Goal: Communication & Community: Answer question/provide support

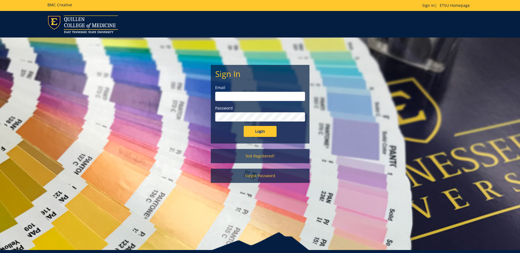
click at [226, 100] on input "email" at bounding box center [260, 96] width 90 height 9
type input "[EMAIL_ADDRESS][DOMAIN_NAME]"
click at [244, 126] on input "Login" at bounding box center [260, 131] width 33 height 11
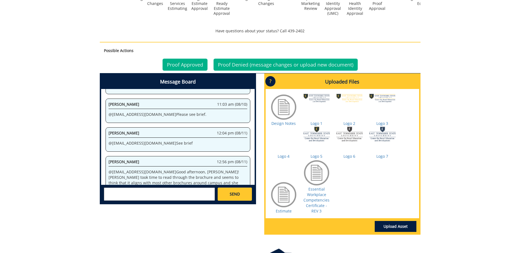
scroll to position [247, 0]
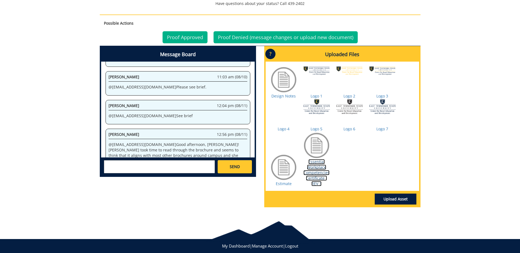
click at [314, 169] on link "Essential Workplace Competencies Certificate - REV 3" at bounding box center [316, 172] width 26 height 27
click at [192, 37] on link "Proof Approved" at bounding box center [185, 37] width 45 height 12
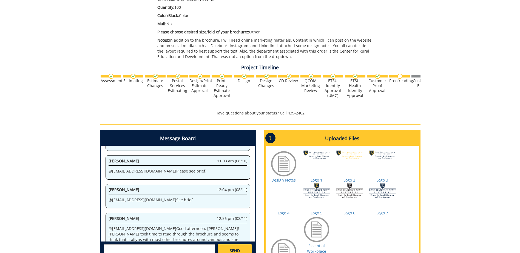
scroll to position [233, 0]
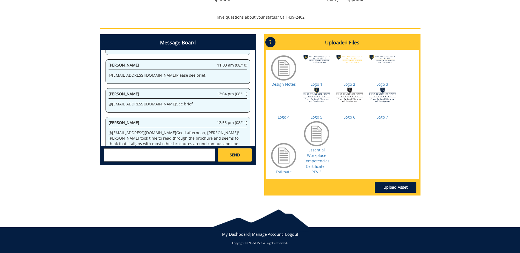
click at [137, 151] on textarea at bounding box center [159, 155] width 111 height 13
click at [128, 161] on strong "[PERSON_NAME]" at bounding box center [126, 159] width 31 height 5
type textarea "@[EMAIL_ADDRESS][DOMAIN_NAME] This looks great. Now, what do I need to do to fo…"
click at [244, 153] on link "SEND" at bounding box center [235, 155] width 34 height 13
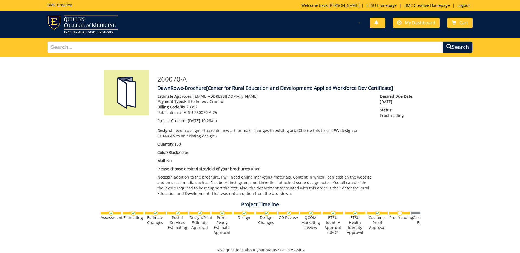
scroll to position [9138, 0]
